Goal: Task Accomplishment & Management: Use online tool/utility

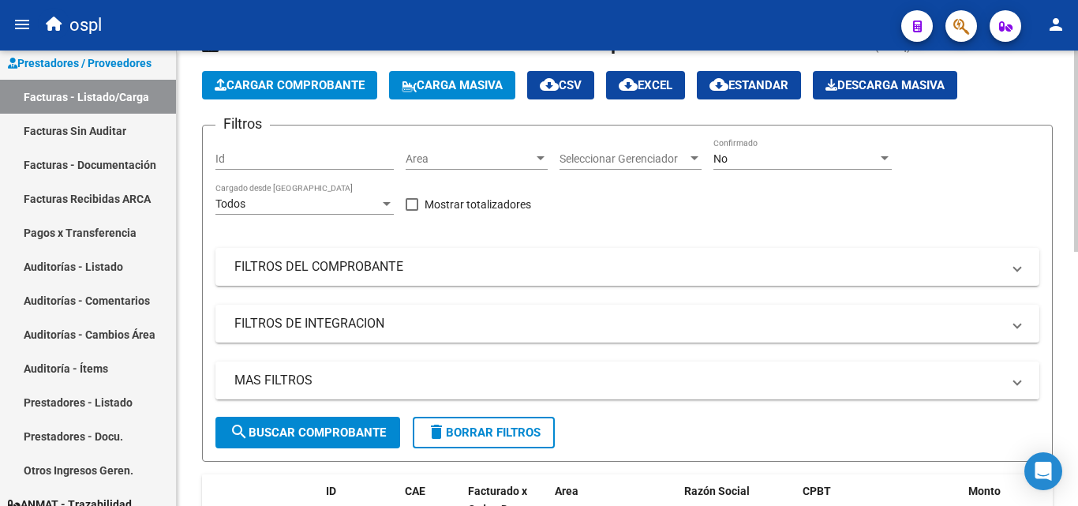
scroll to position [316, 0]
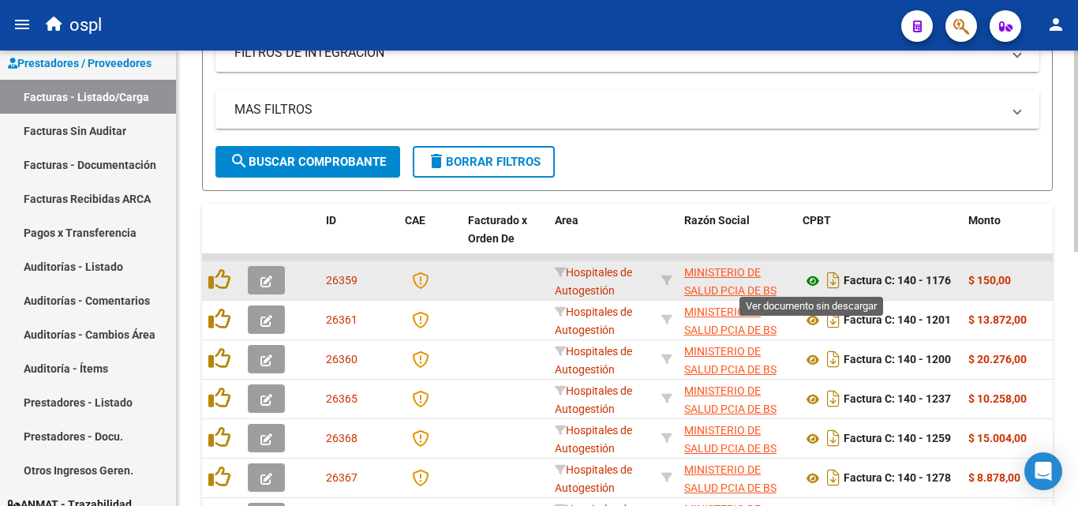
click at [814, 284] on icon at bounding box center [813, 280] width 21 height 19
click at [814, 279] on icon at bounding box center [813, 280] width 21 height 19
drag, startPoint x: 969, startPoint y: 273, endPoint x: 1023, endPoint y: 276, distance: 53.8
click at [1023, 276] on div "$ 150,00" at bounding box center [1009, 280] width 82 height 18
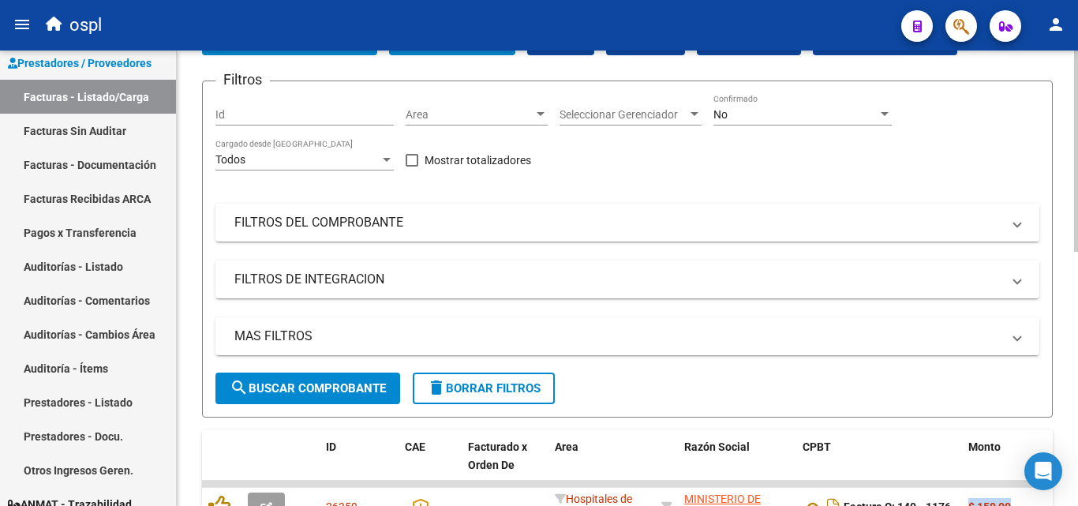
scroll to position [79, 0]
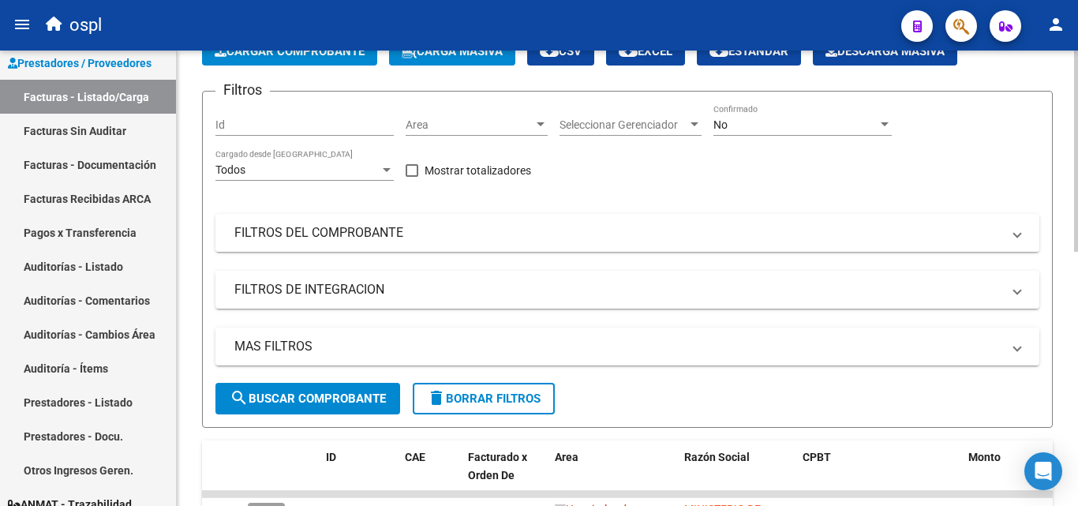
click at [567, 241] on mat-expansion-panel-header "FILTROS DEL COMPROBANTE" at bounding box center [627, 233] width 824 height 38
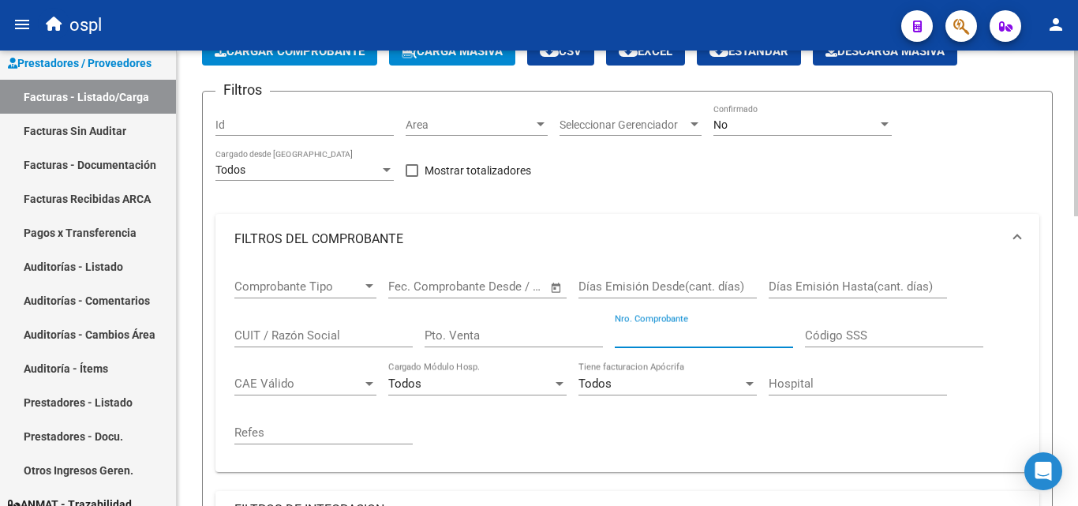
click at [651, 335] on input "Nro. Comprobante" at bounding box center [704, 335] width 178 height 14
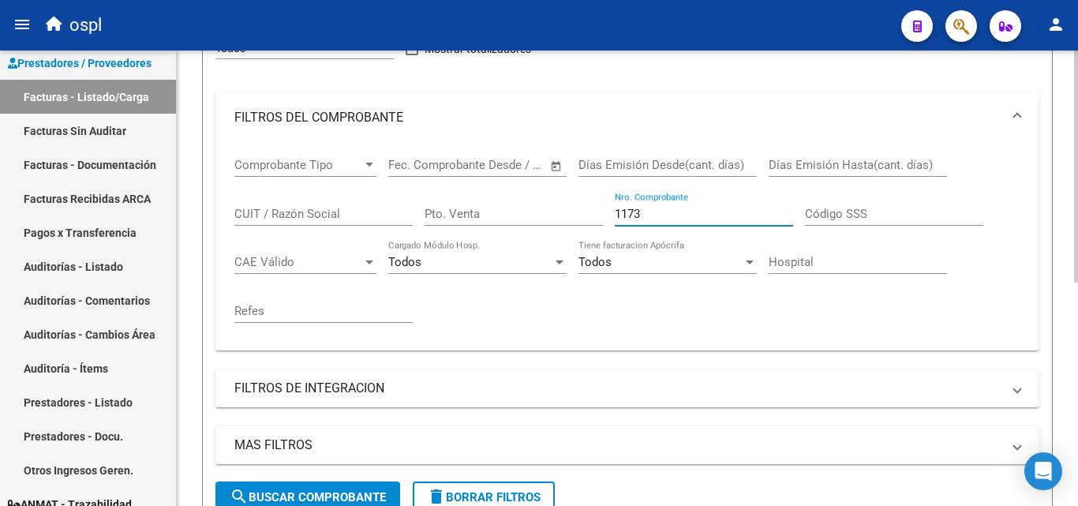
scroll to position [0, 0]
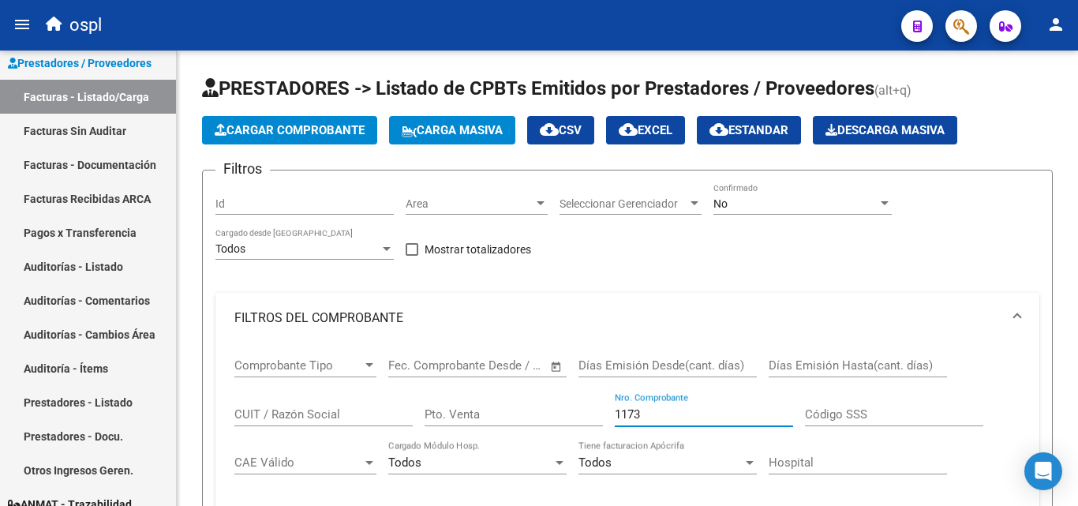
type input "1173"
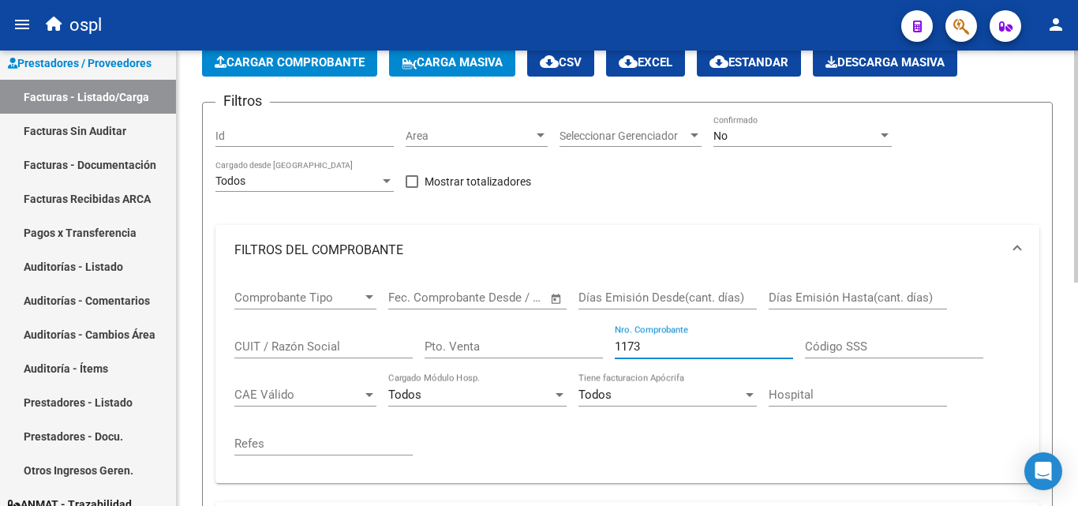
scroll to position [237, 0]
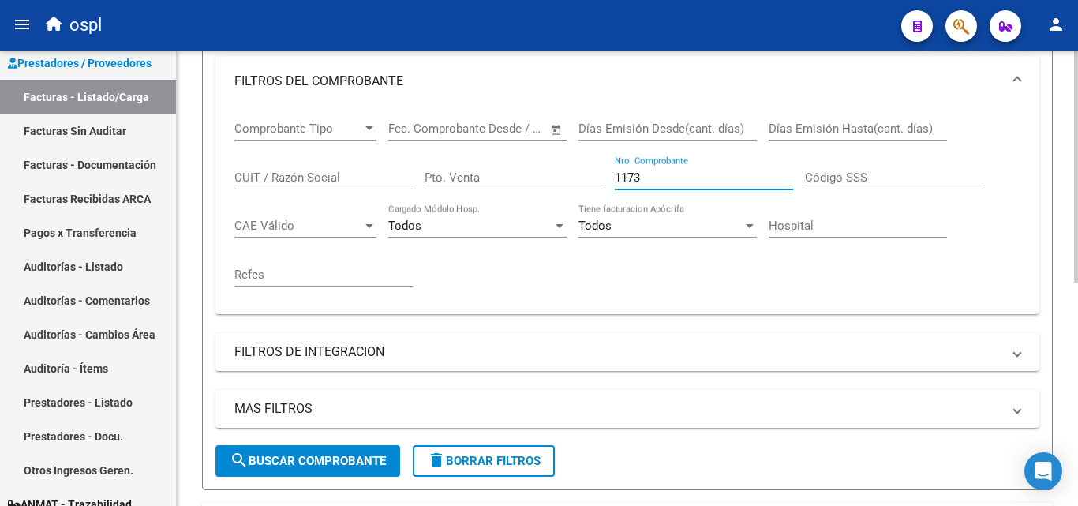
drag, startPoint x: 664, startPoint y: 170, endPoint x: 506, endPoint y: 194, distance: 160.5
click at [506, 194] on div "Comprobante Tipo Comprobante Tipo Start date – End date Fec. Comprobante Desde …" at bounding box center [627, 204] width 786 height 195
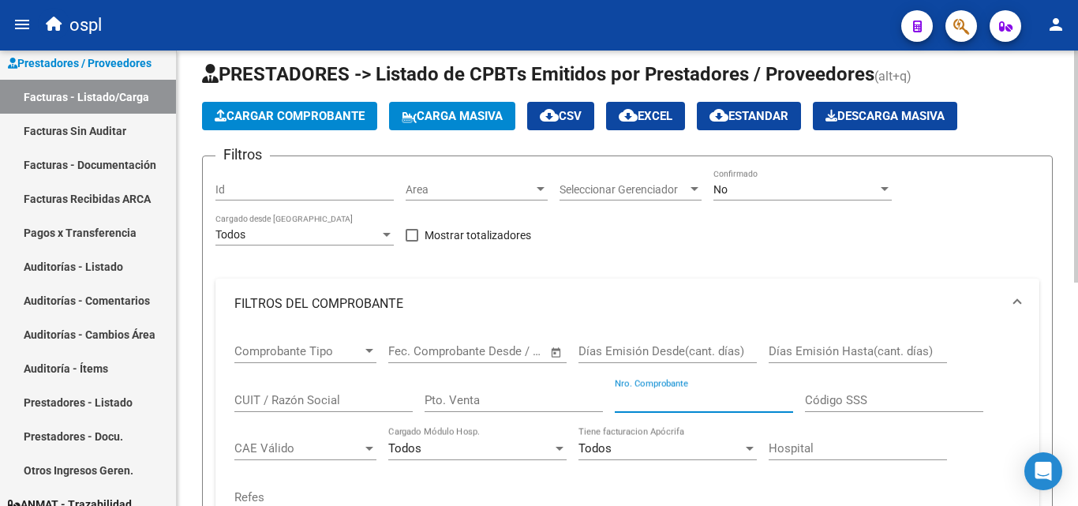
scroll to position [0, 0]
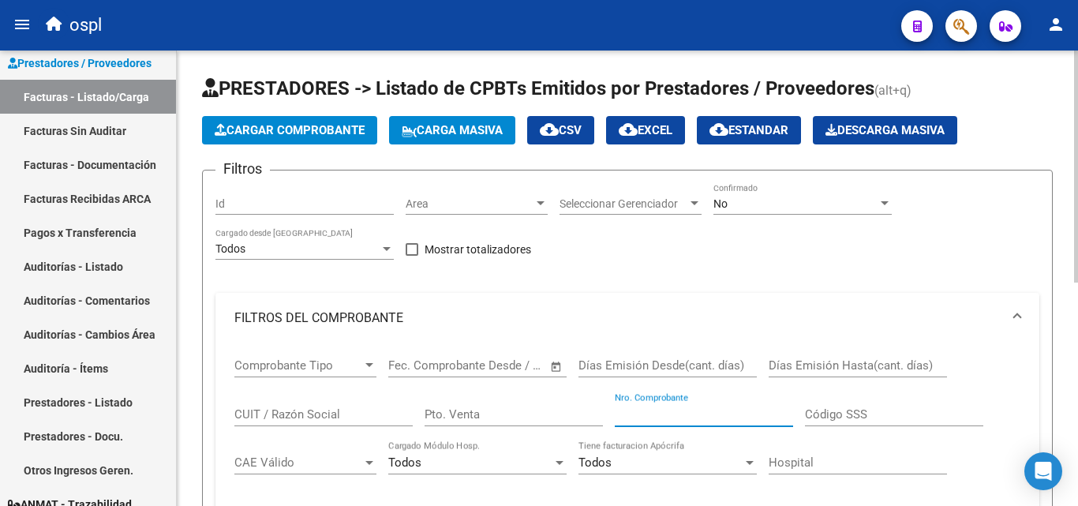
click at [436, 213] on div "Area Area" at bounding box center [477, 199] width 142 height 32
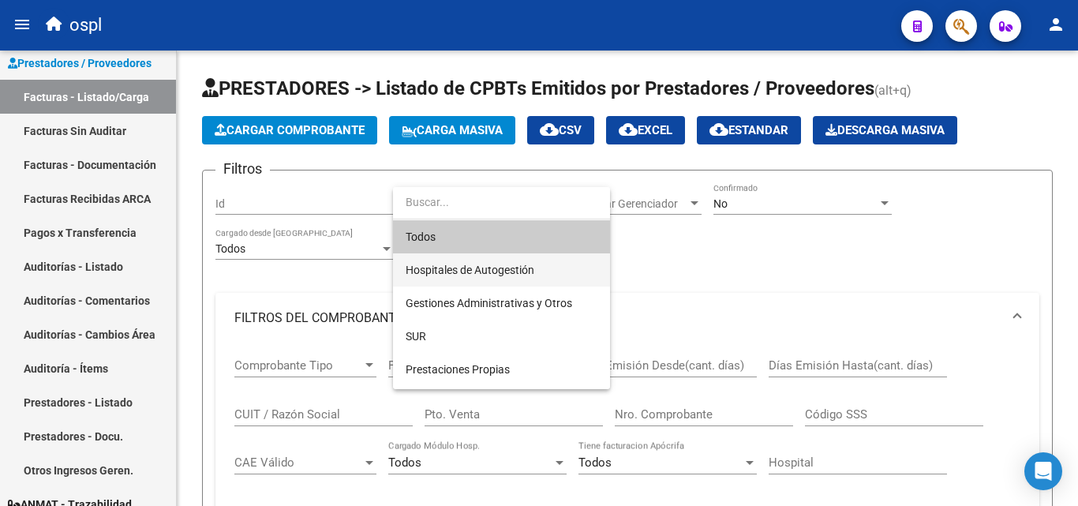
click at [462, 264] on span "Hospitales de Autogestión" at bounding box center [470, 270] width 129 height 13
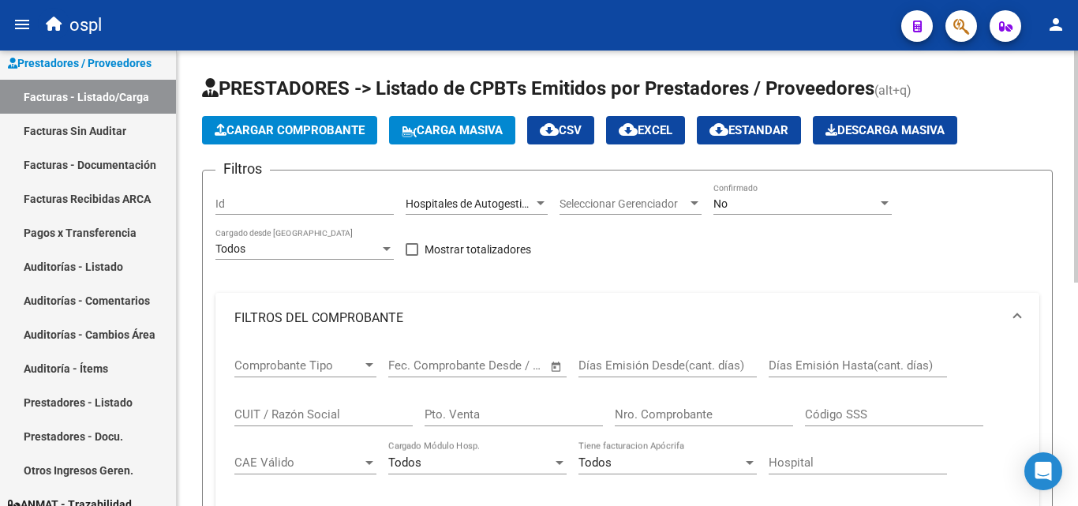
click at [562, 369] on span "Open calendar" at bounding box center [556, 366] width 38 height 38
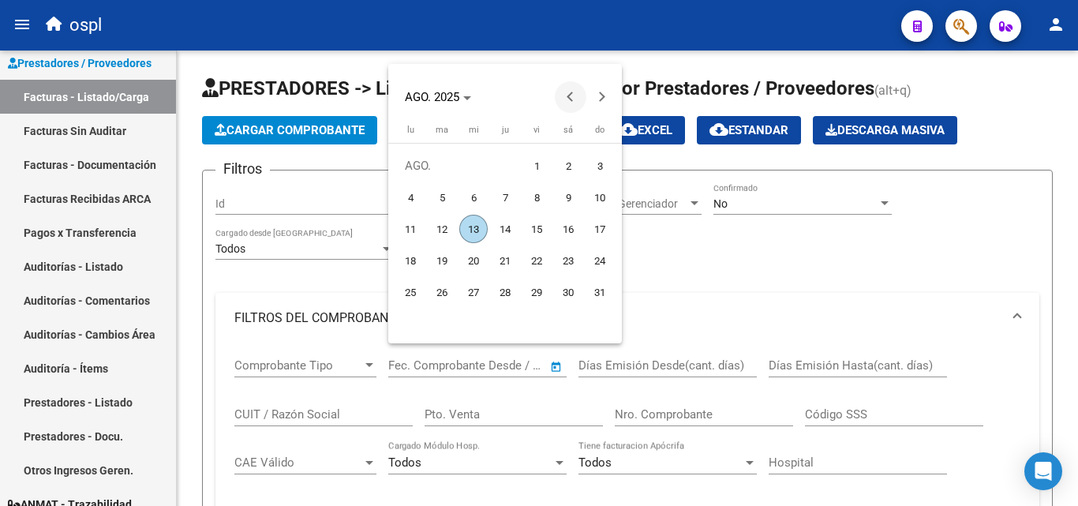
click at [565, 93] on span "Previous month" at bounding box center [571, 97] width 32 height 32
click at [599, 90] on span "Next month" at bounding box center [602, 97] width 32 height 32
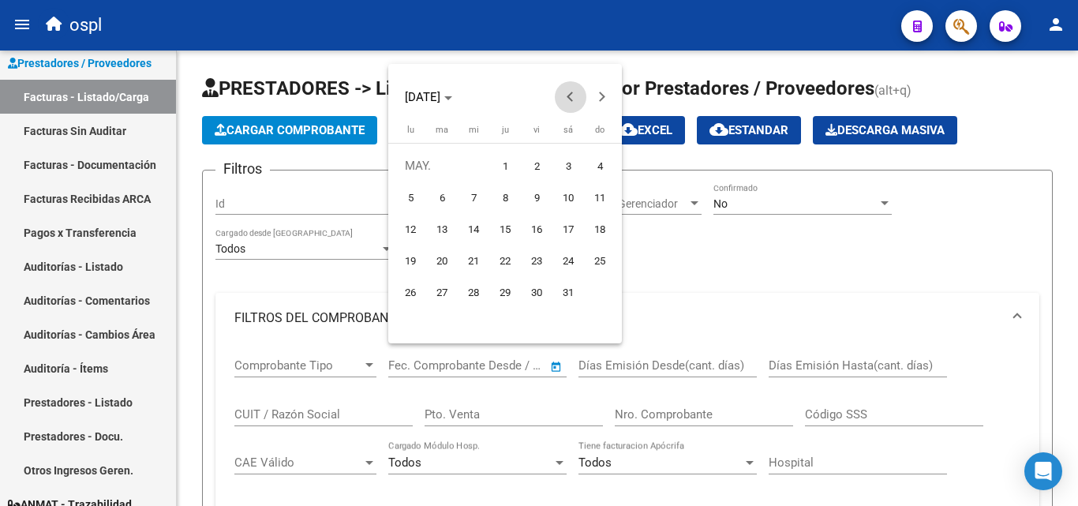
click at [581, 92] on span "Previous month" at bounding box center [571, 97] width 32 height 32
click at [565, 92] on span "Previous month" at bounding box center [571, 97] width 32 height 32
drag, startPoint x: 557, startPoint y: 158, endPoint x: 463, endPoint y: 310, distance: 178.9
click at [558, 158] on span "1" at bounding box center [568, 166] width 28 height 28
type input "1/3/2025"
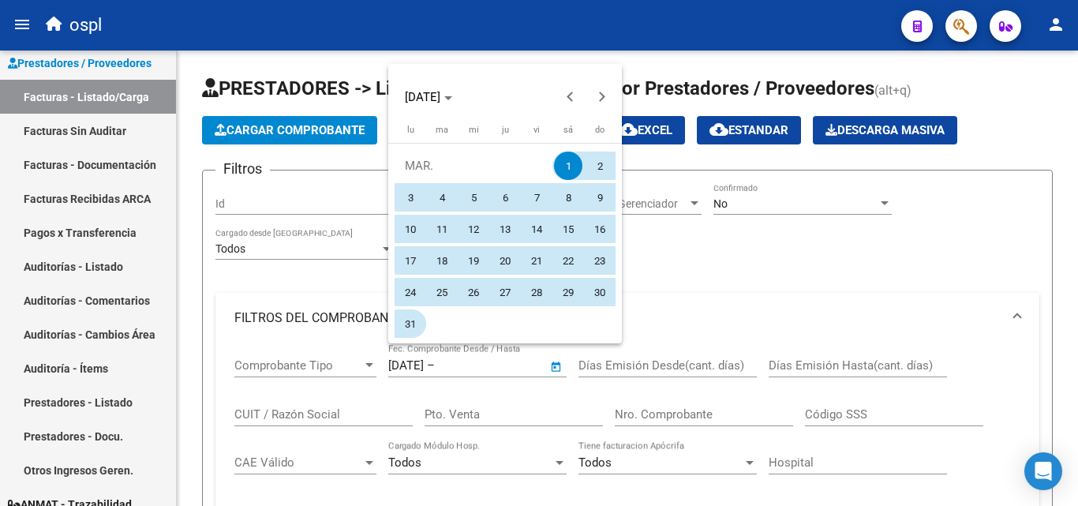
click at [406, 325] on span "31" at bounding box center [410, 323] width 28 height 28
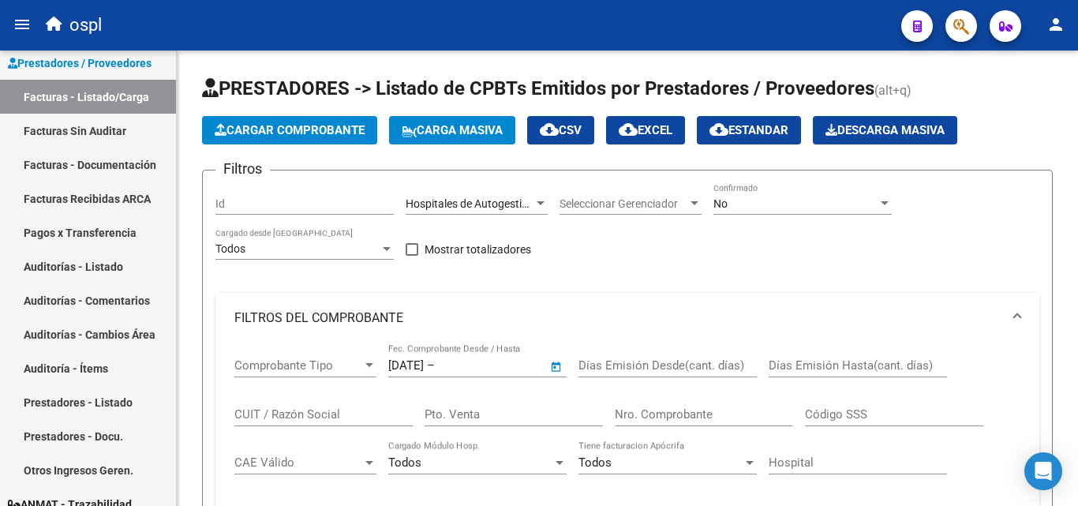
type input "31/3/2025"
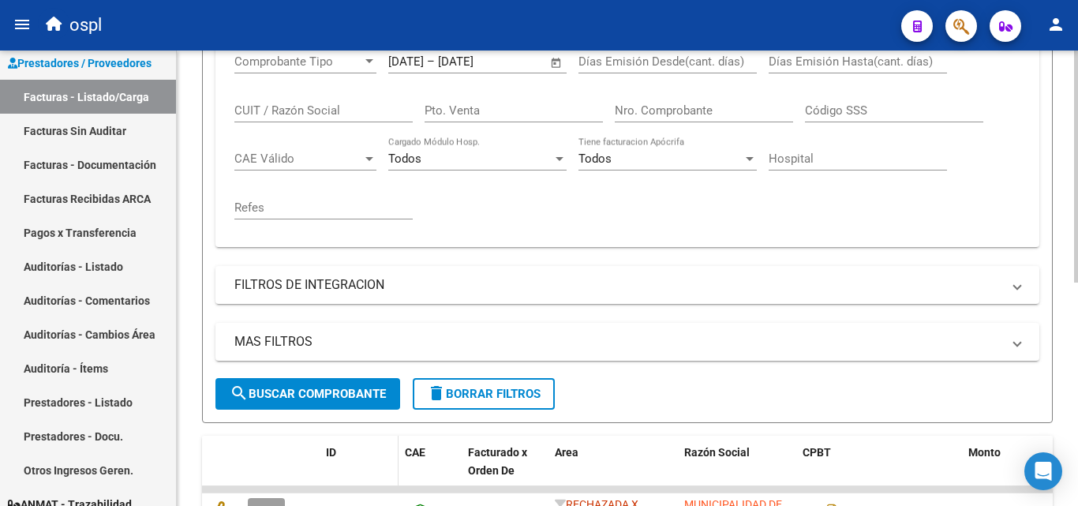
scroll to position [395, 0]
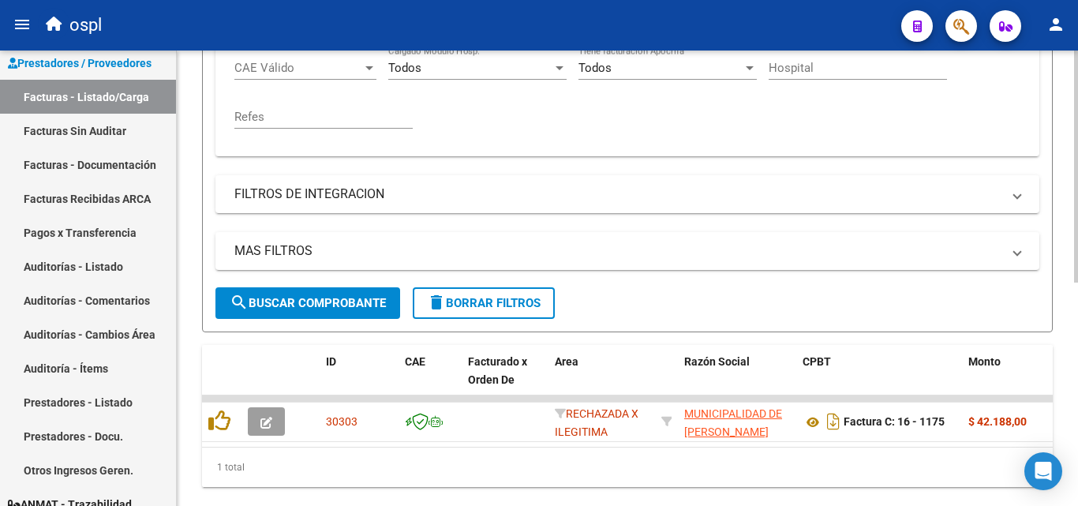
click at [327, 318] on button "search Buscar Comprobante" at bounding box center [307, 303] width 185 height 32
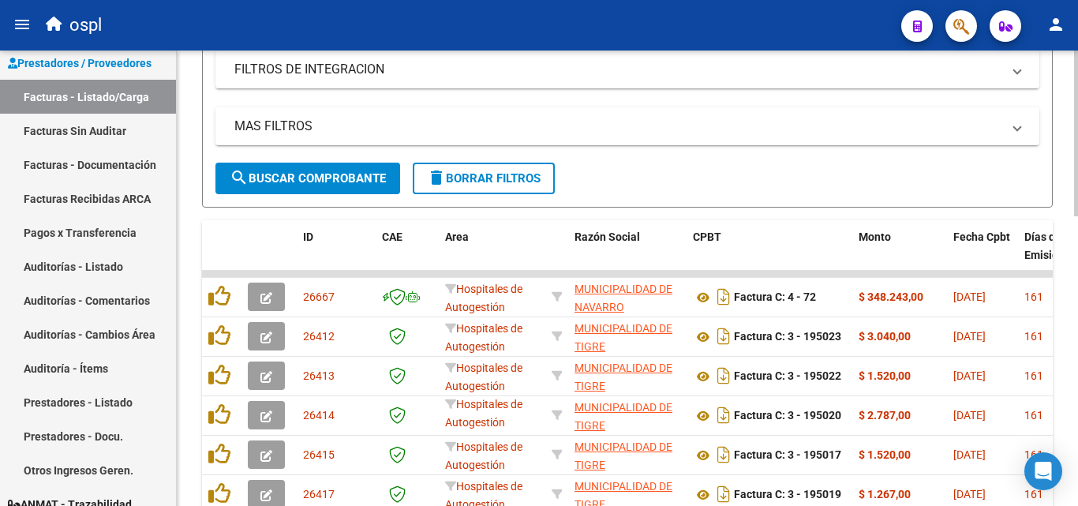
scroll to position [478, 0]
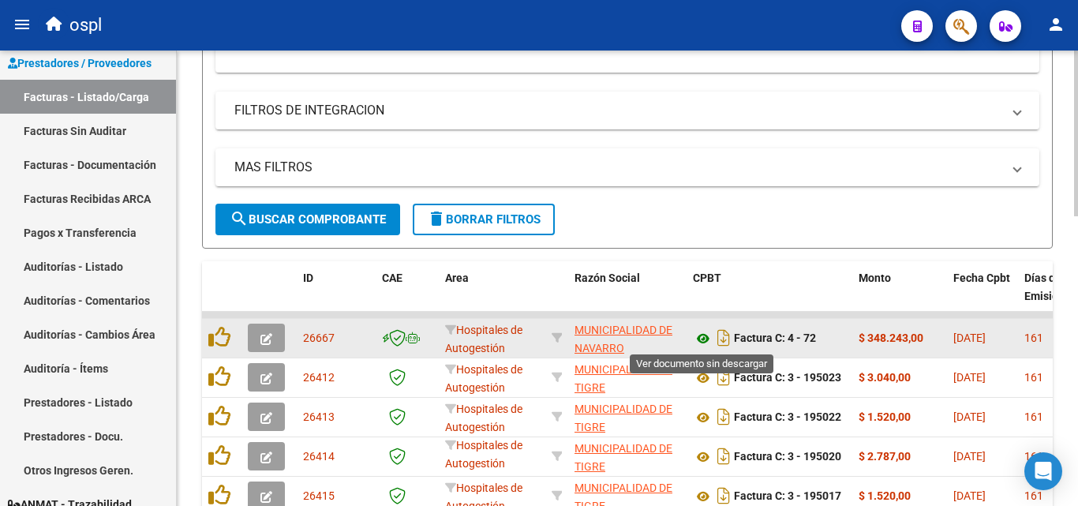
click at [701, 333] on icon at bounding box center [703, 338] width 21 height 19
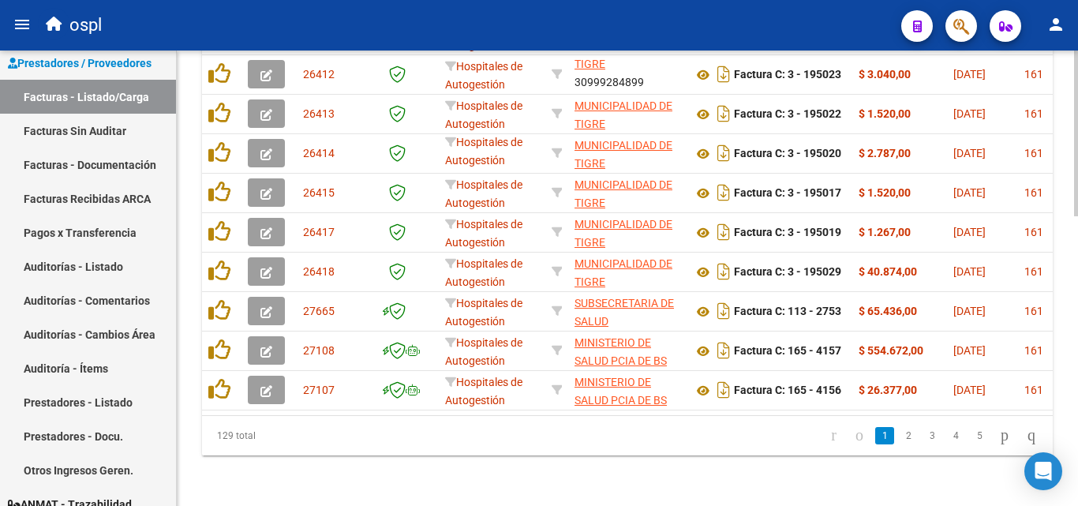
scroll to position [557, 0]
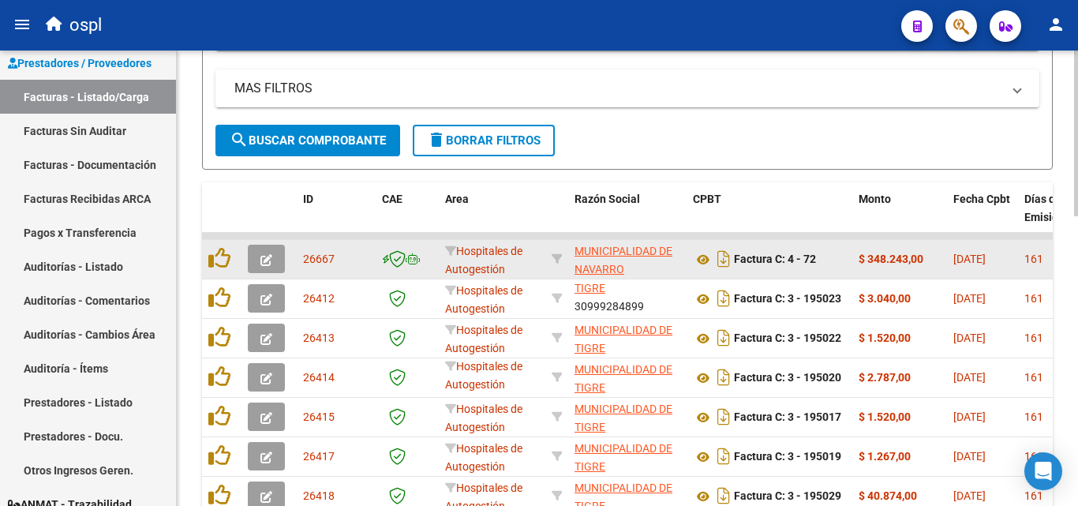
click at [268, 265] on icon "button" at bounding box center [266, 260] width 12 height 12
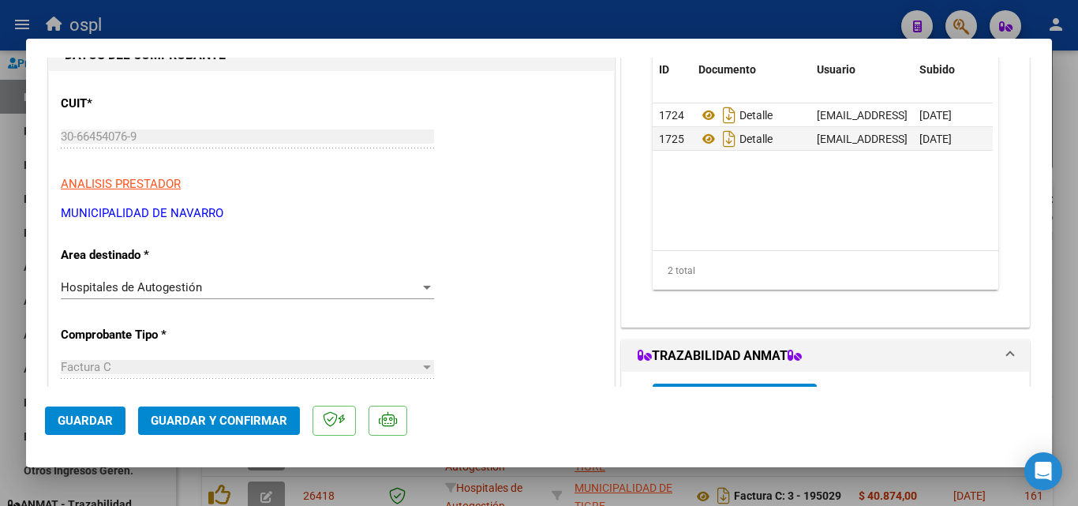
scroll to position [158, 0]
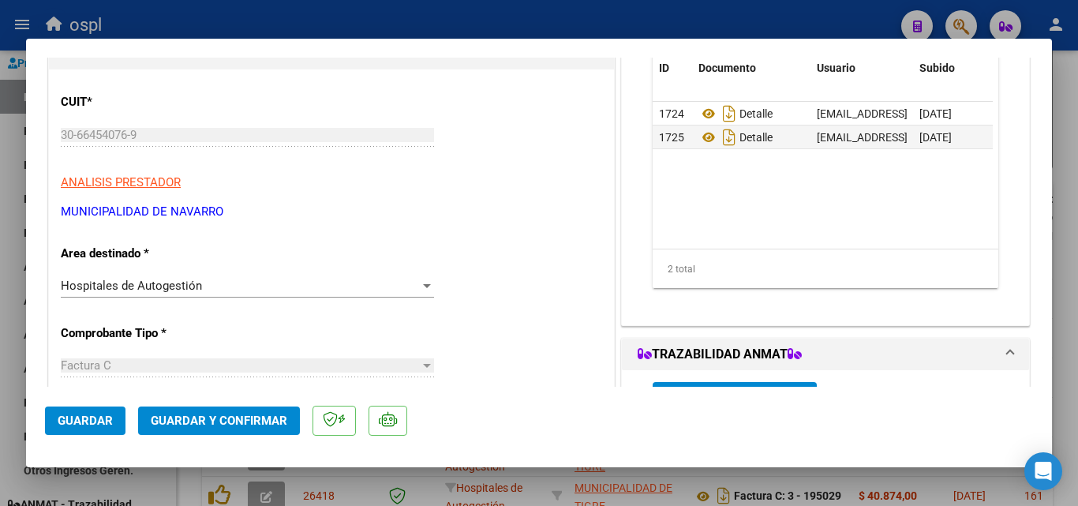
click at [272, 290] on div "Hospitales de Autogestión" at bounding box center [240, 286] width 359 height 14
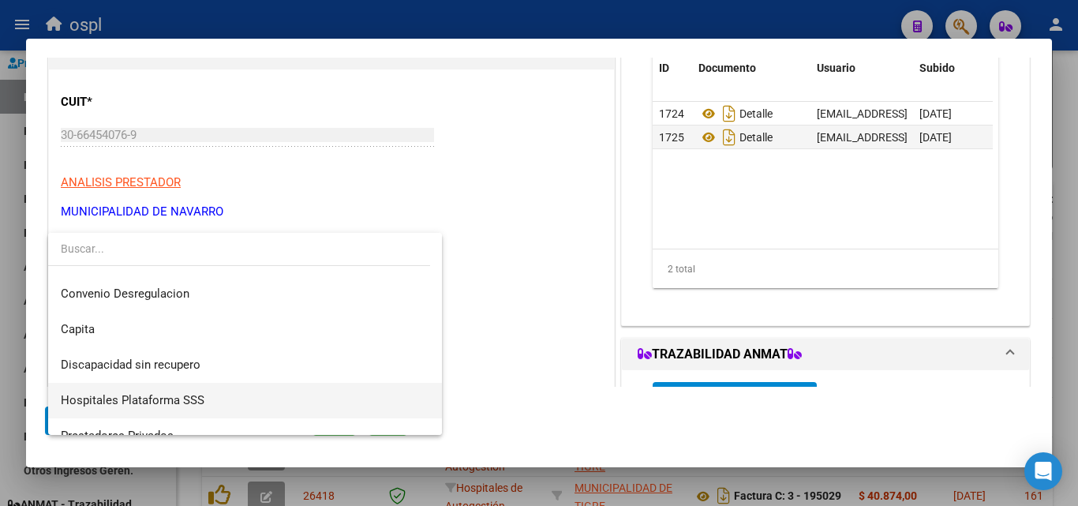
scroll to position [224, 0]
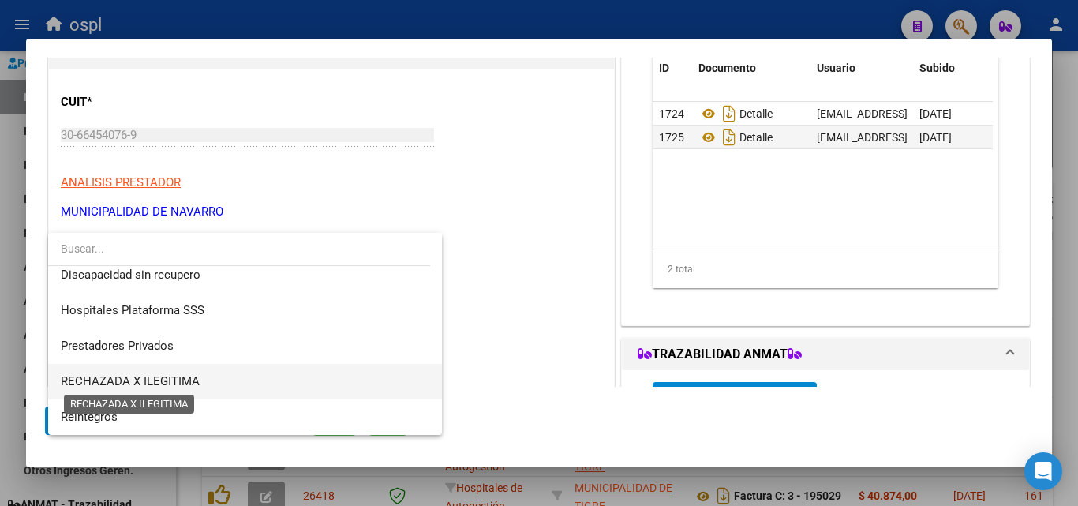
click at [190, 383] on span "RECHAZADA X ILEGITIMA" at bounding box center [130, 381] width 139 height 14
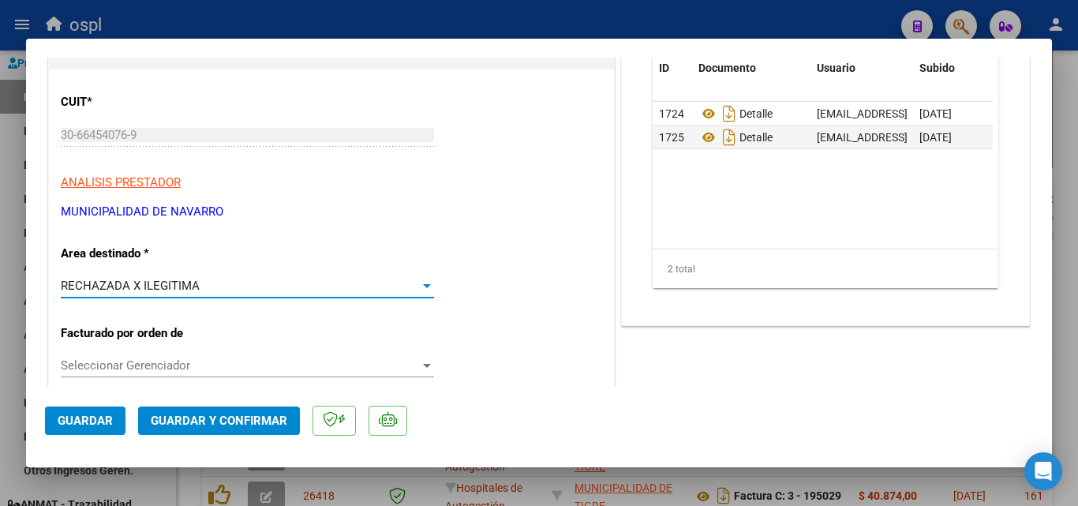
click at [231, 425] on span "Guardar y Confirmar" at bounding box center [219, 421] width 137 height 14
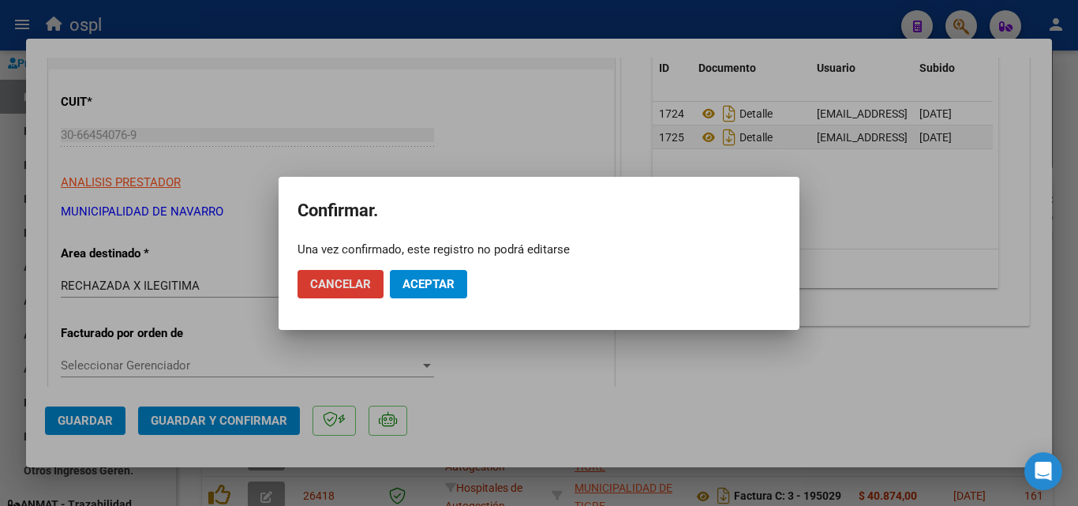
click at [435, 284] on span "Aceptar" at bounding box center [428, 284] width 52 height 14
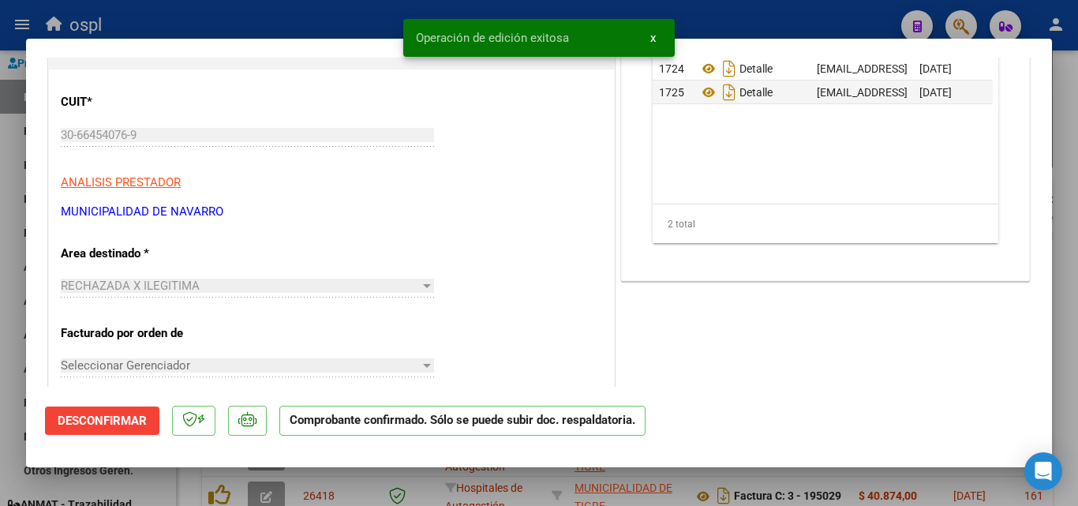
click at [0, 283] on div at bounding box center [539, 253] width 1078 height 506
type input "$ 0,00"
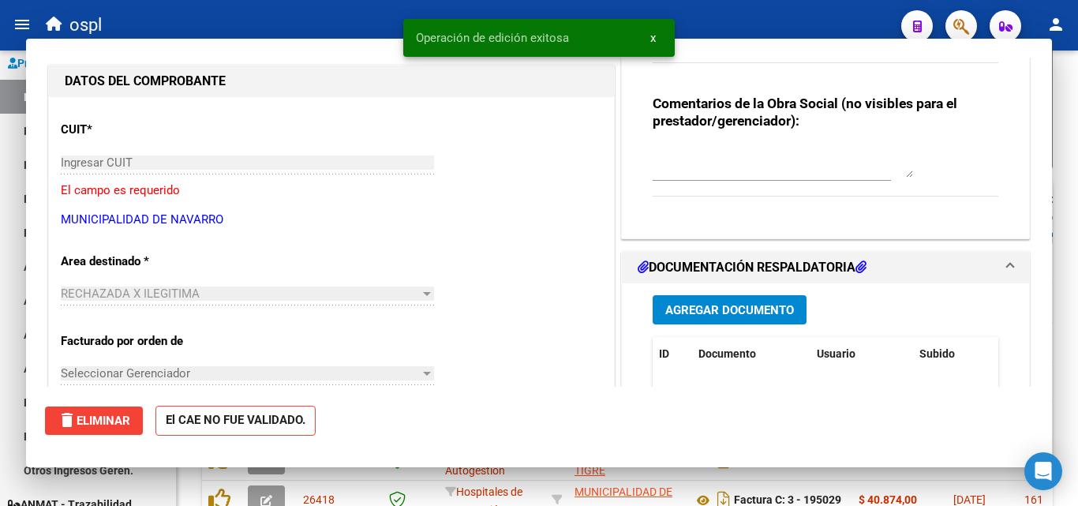
scroll to position [185, 0]
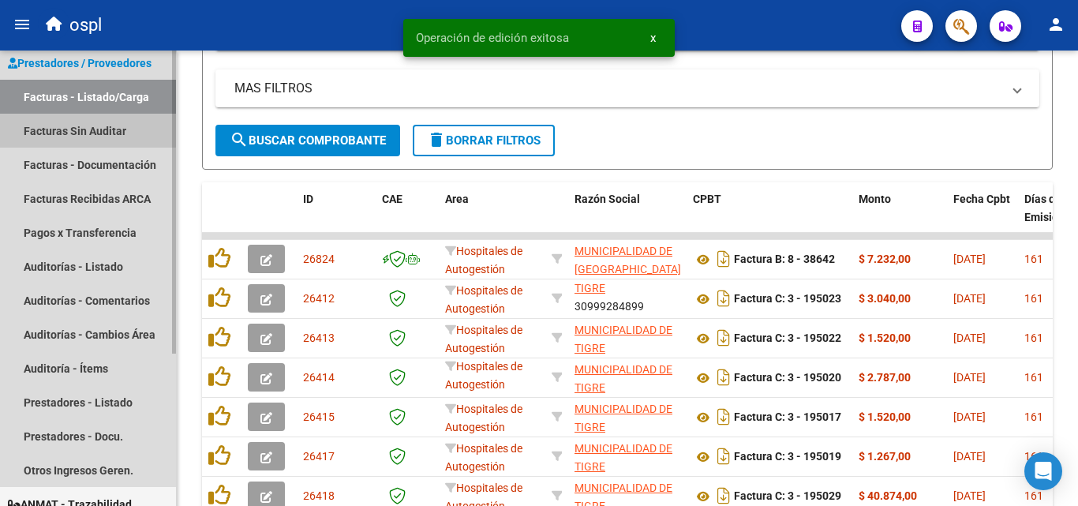
click at [84, 126] on link "Facturas Sin Auditar" at bounding box center [88, 131] width 176 height 34
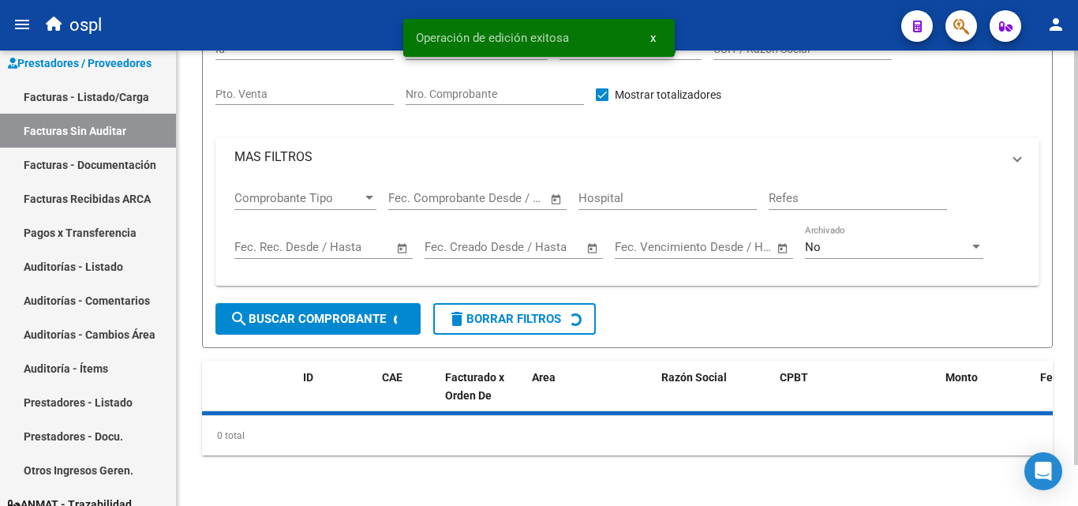
scroll to position [45, 0]
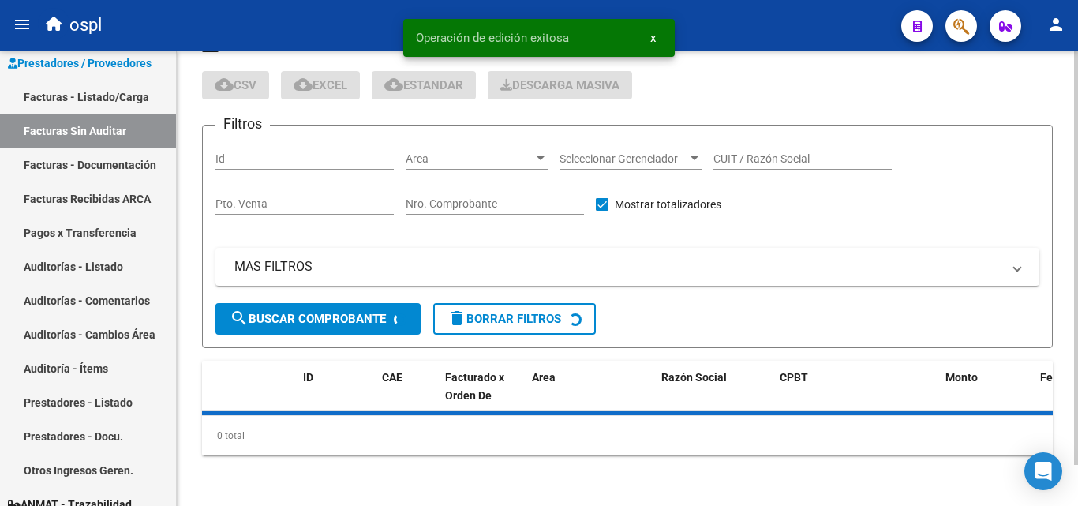
click at [535, 196] on div "PRESTADORES -> Listado de Facturas/Comprobantes Confirmados sin Auditar cloud_d…" at bounding box center [627, 243] width 851 height 425
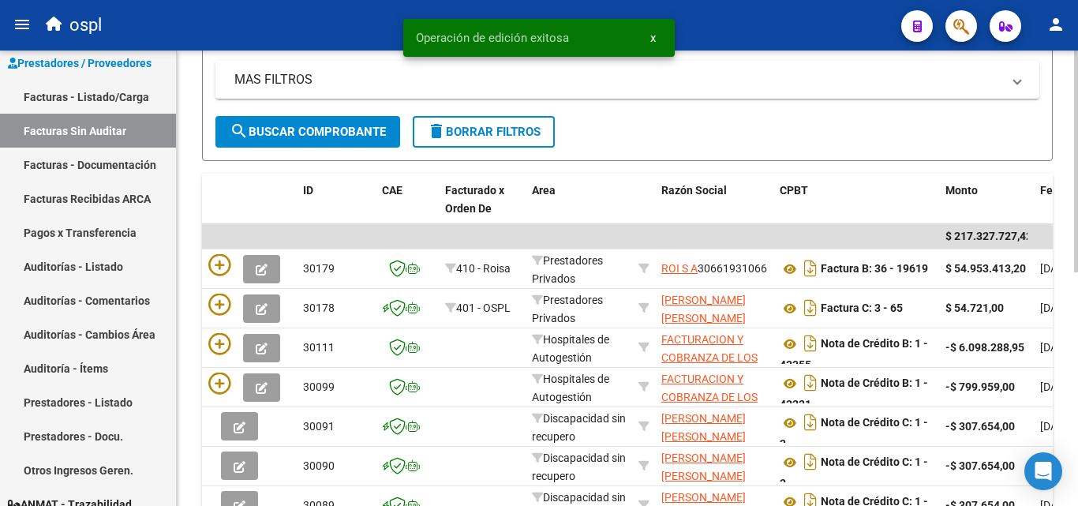
scroll to position [163, 0]
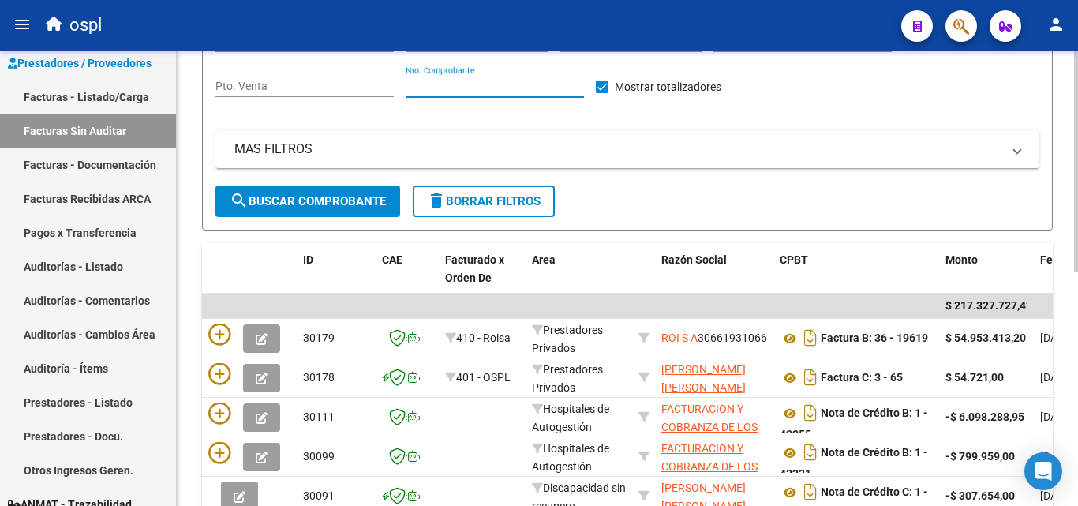
click at [473, 84] on input "Nro. Comprobante" at bounding box center [495, 86] width 178 height 13
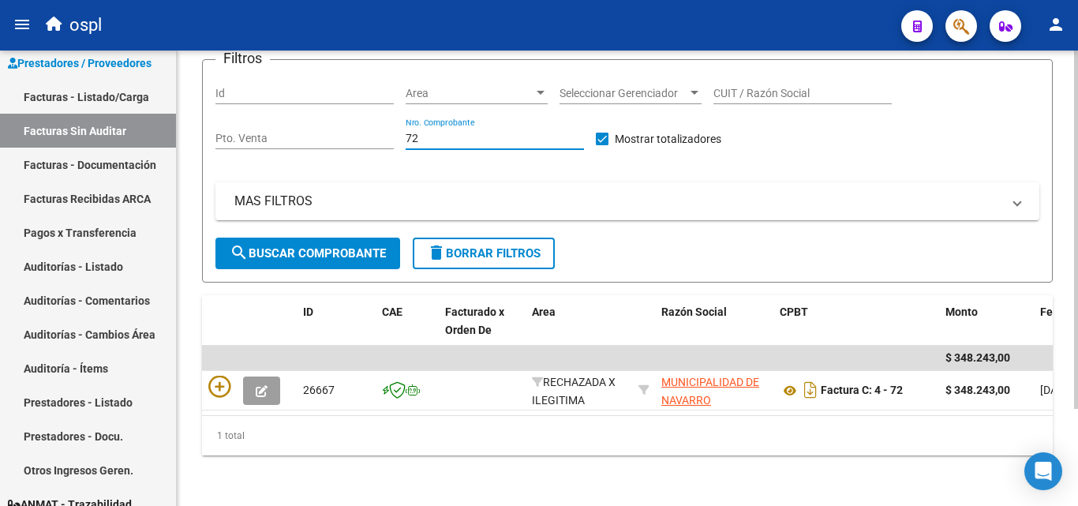
scroll to position [123, 0]
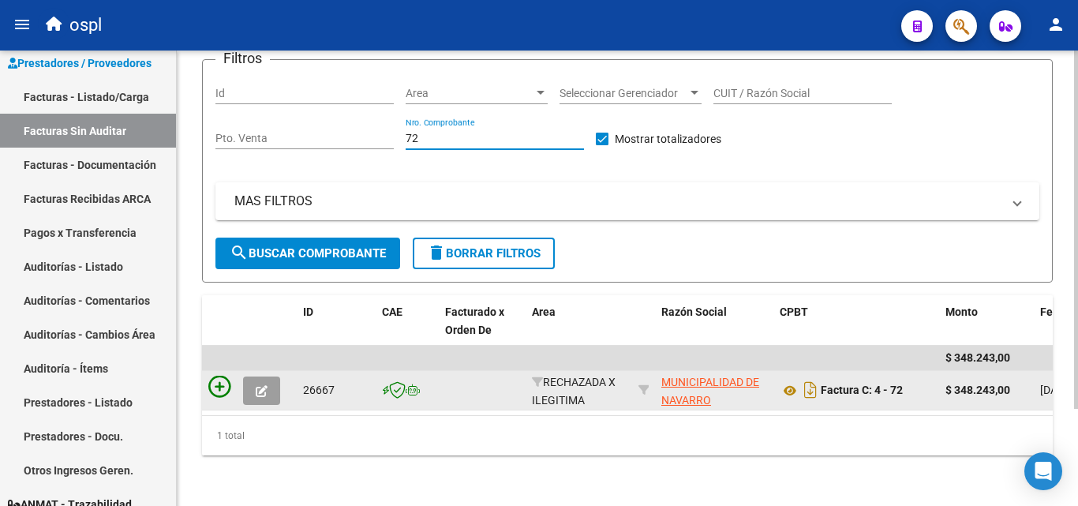
type input "72"
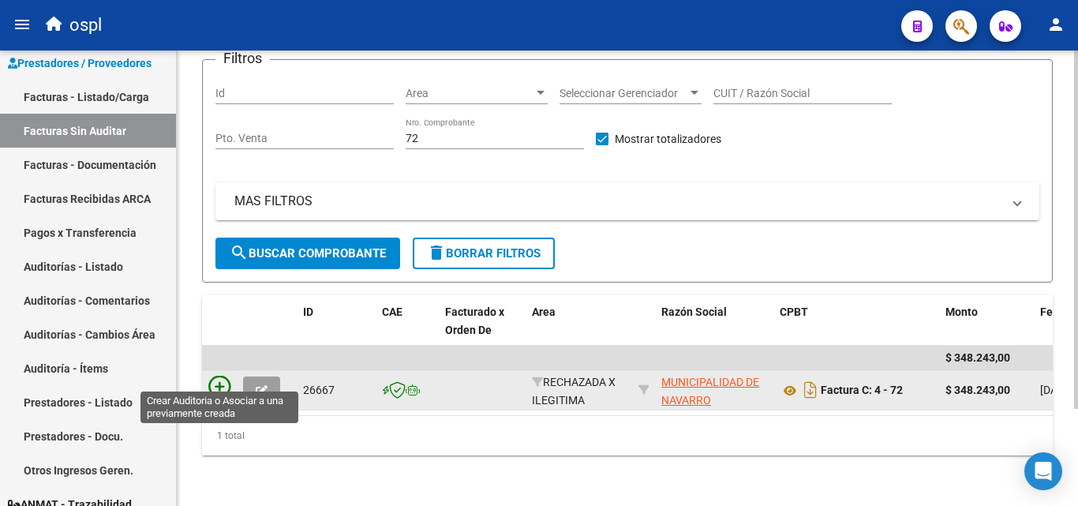
click at [218, 376] on icon at bounding box center [219, 387] width 22 height 22
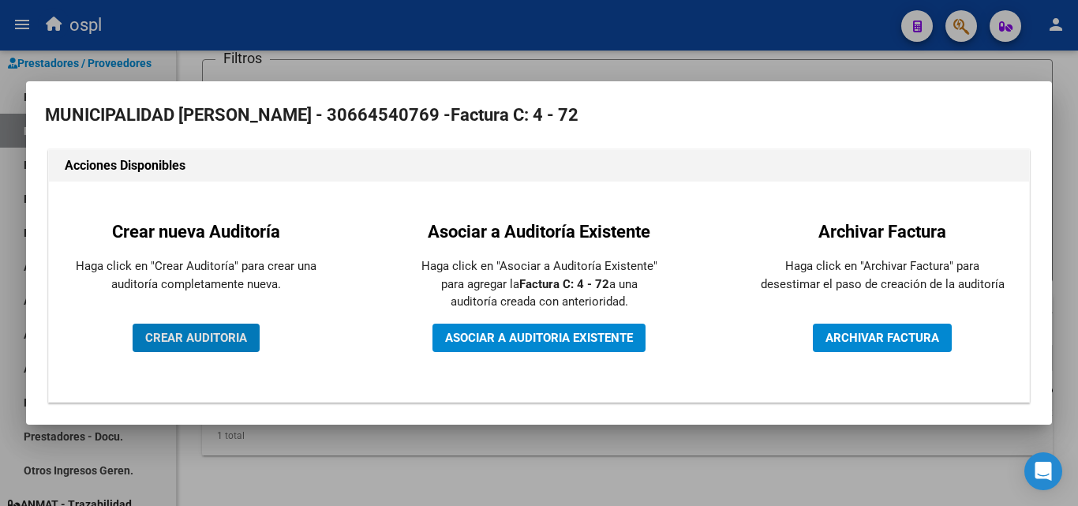
click at [179, 335] on span "CREAR AUDITORIA" at bounding box center [196, 338] width 102 height 14
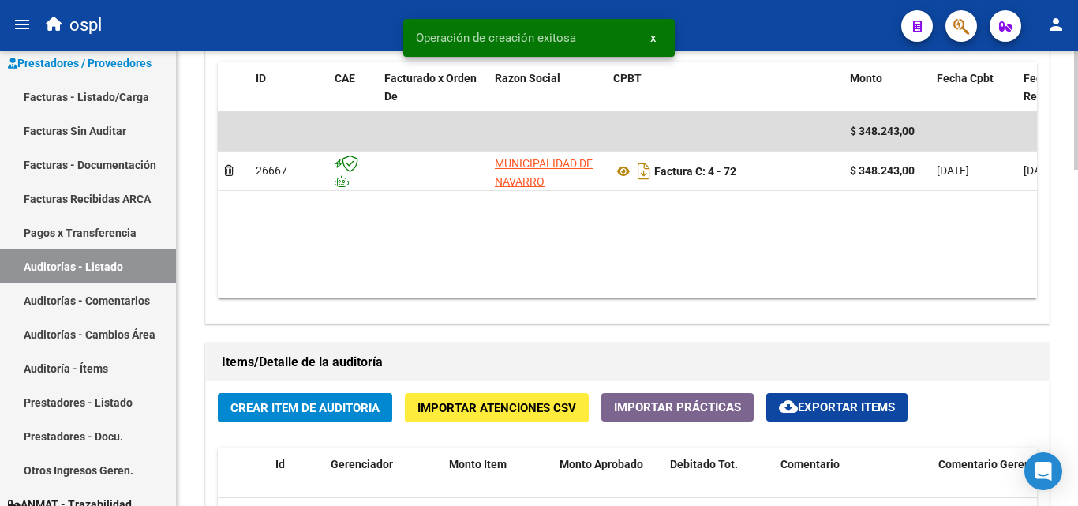
scroll to position [868, 0]
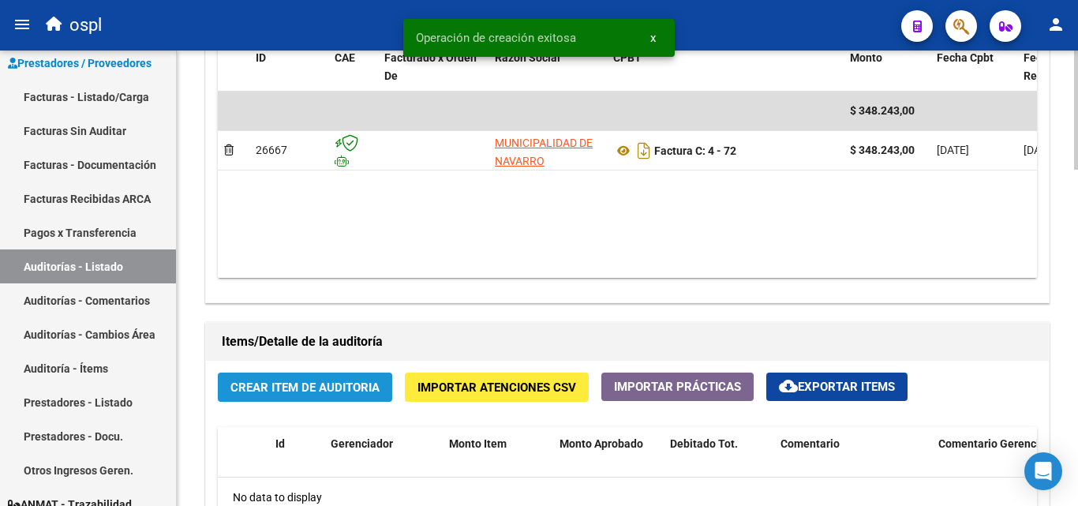
click at [305, 384] on span "Crear Item de Auditoria" at bounding box center [304, 387] width 149 height 14
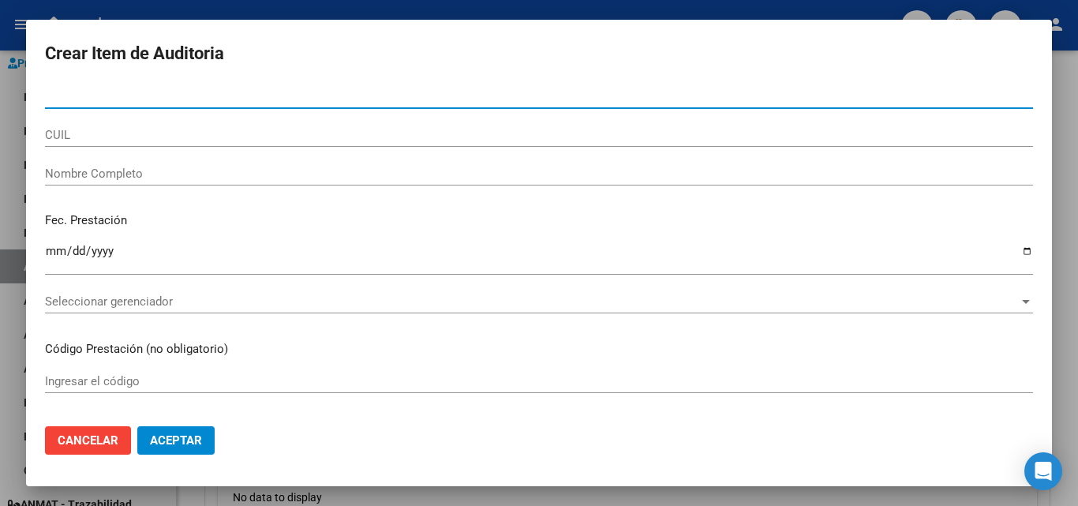
click at [192, 175] on input "Nombre Completo" at bounding box center [539, 174] width 988 height 14
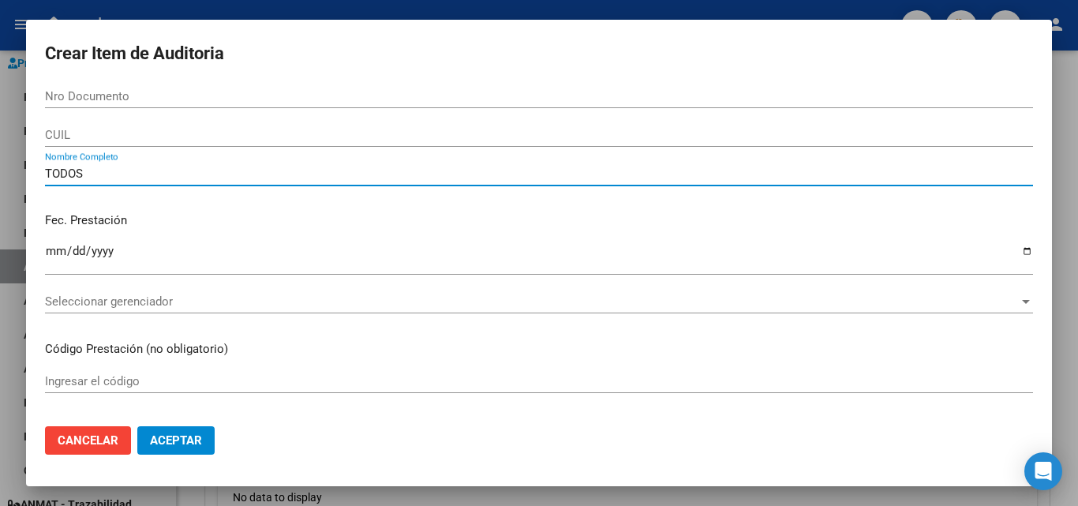
type input "TODOS"
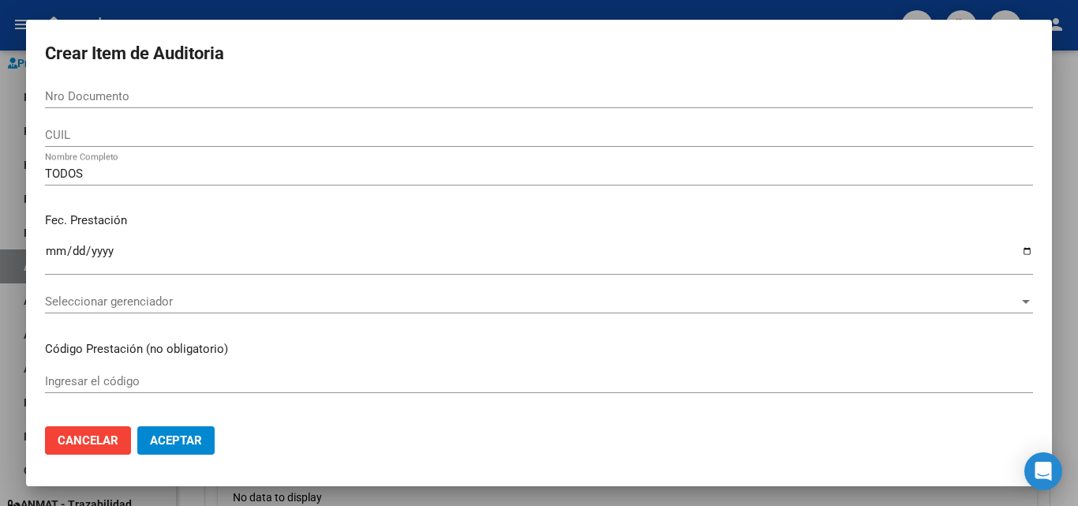
scroll to position [473, 0]
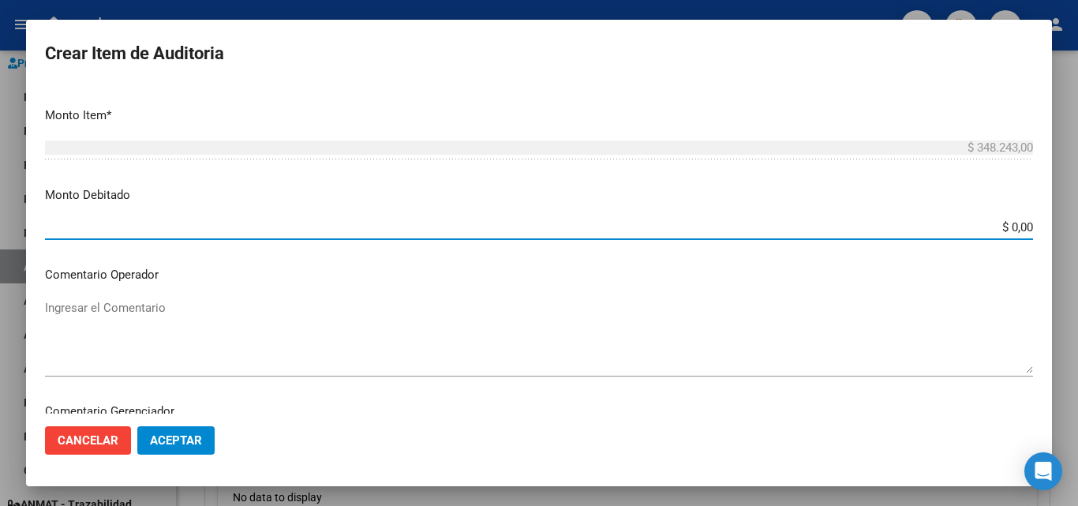
click at [1036, 226] on mat-dialog-content "Nro Documento CUIL TODOS Nombre Completo Fec. Prestación Ingresar la fecha Sele…" at bounding box center [539, 248] width 1026 height 329
type input "$ 348.243,00"
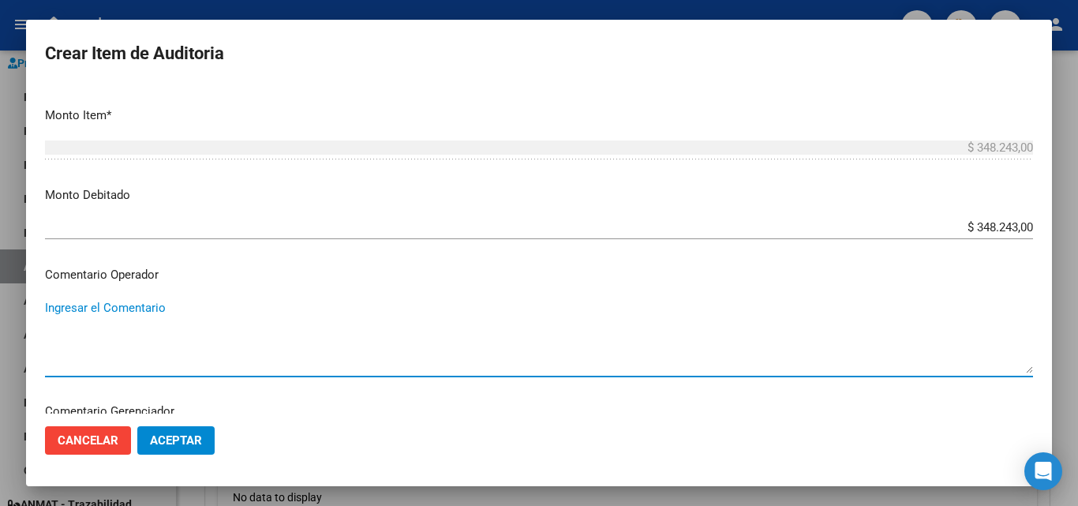
click at [245, 339] on textarea "Ingresar el Comentario" at bounding box center [539, 336] width 988 height 74
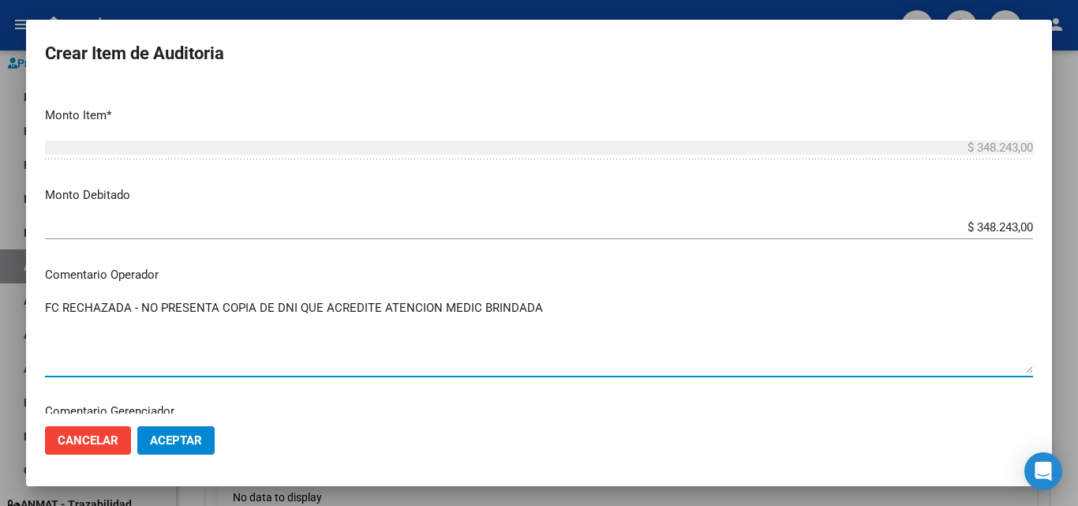
click at [470, 309] on textarea "FC RECHAZADA - NO PRESENTA COPIA DE DNI QUE ACREDITE ATENCION MEDIC BRINDADA" at bounding box center [539, 336] width 988 height 74
click at [473, 309] on textarea "FC RECHAZADA - NO PRESENTA COPIA DE DNI QUE ACREDITE ATENCION MEDIC BRINDADA" at bounding box center [539, 336] width 988 height 74
type textarea "FC RECHAZADA - NO PRESENTA COPIA DE DNI QUE ACREDITE ATENCION MEDICA BRINDADA"
click at [198, 443] on span "Aceptar" at bounding box center [176, 440] width 52 height 14
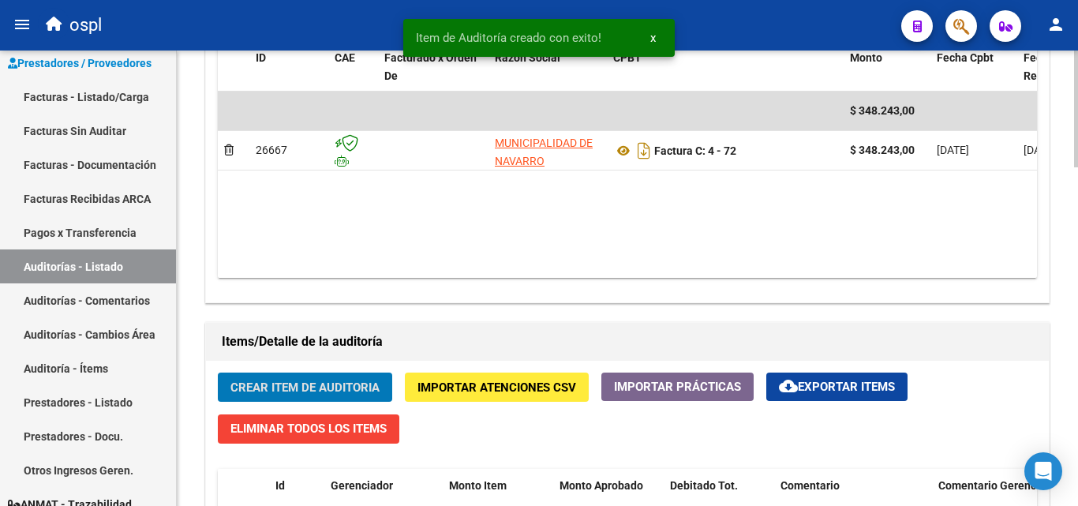
scroll to position [869, 0]
